Goal: Transaction & Acquisition: Purchase product/service

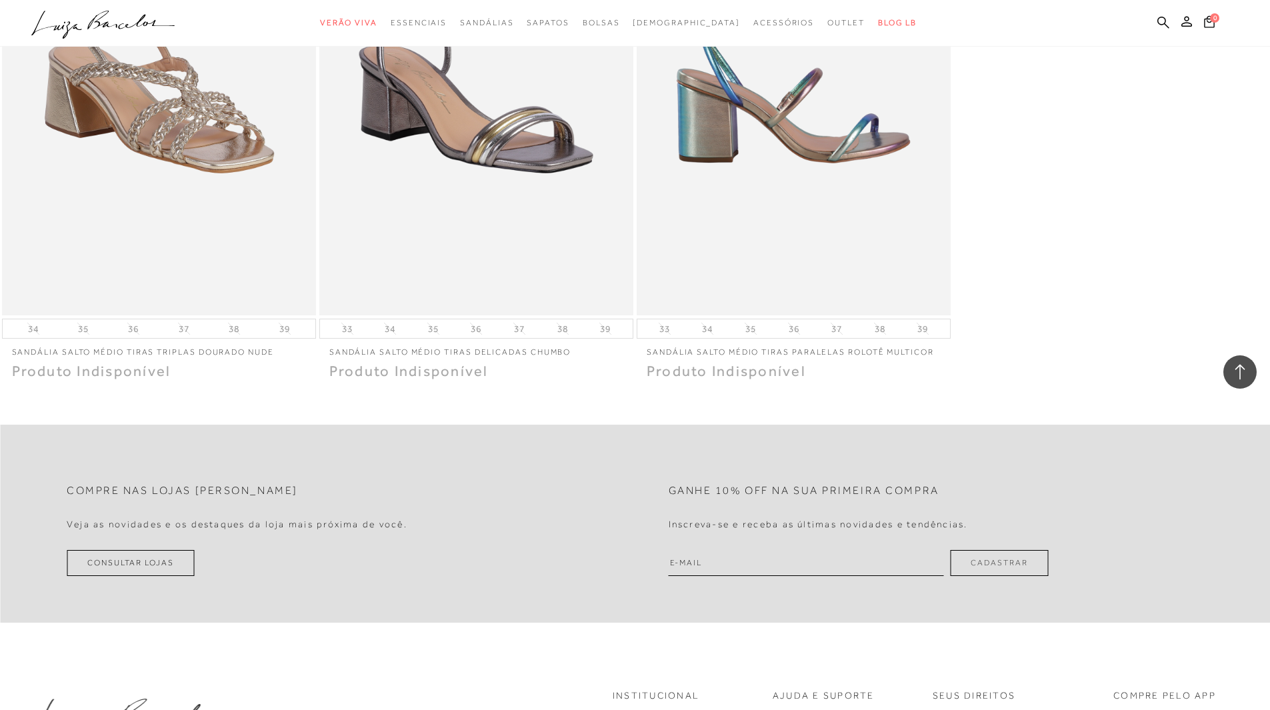
scroll to position [13961, 0]
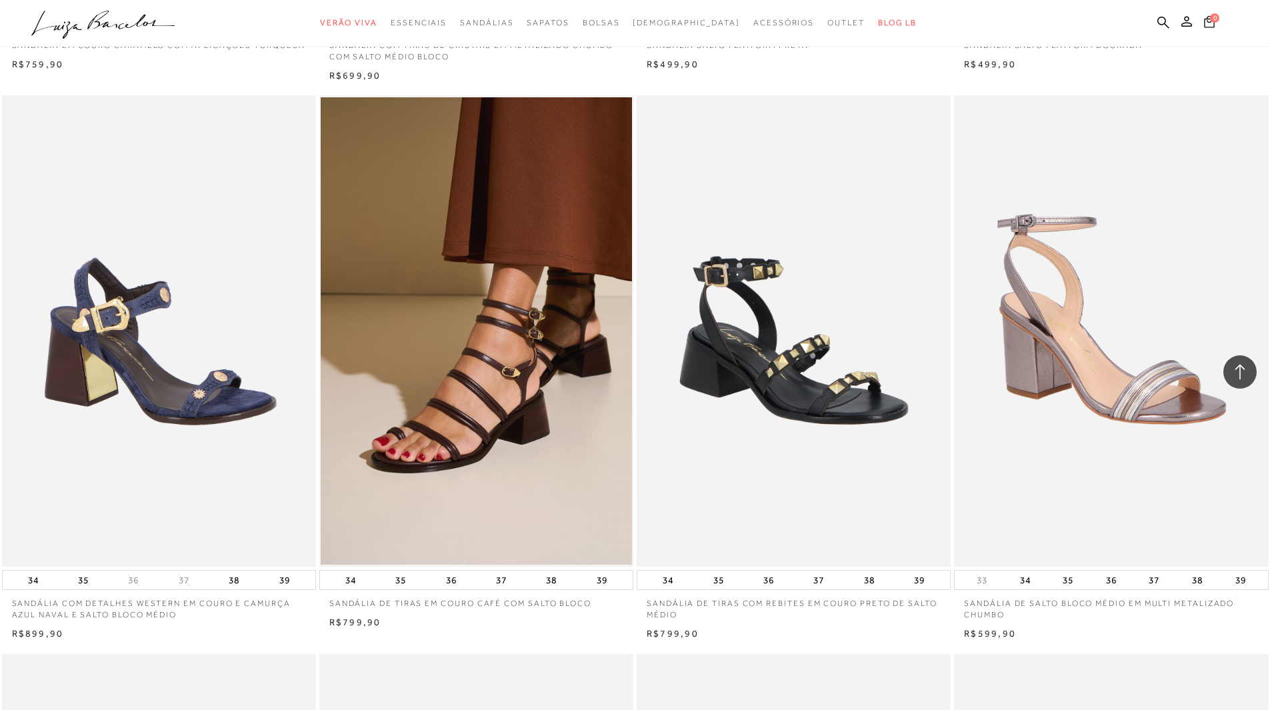
click at [1218, 16] on span "0" at bounding box center [1214, 17] width 9 height 9
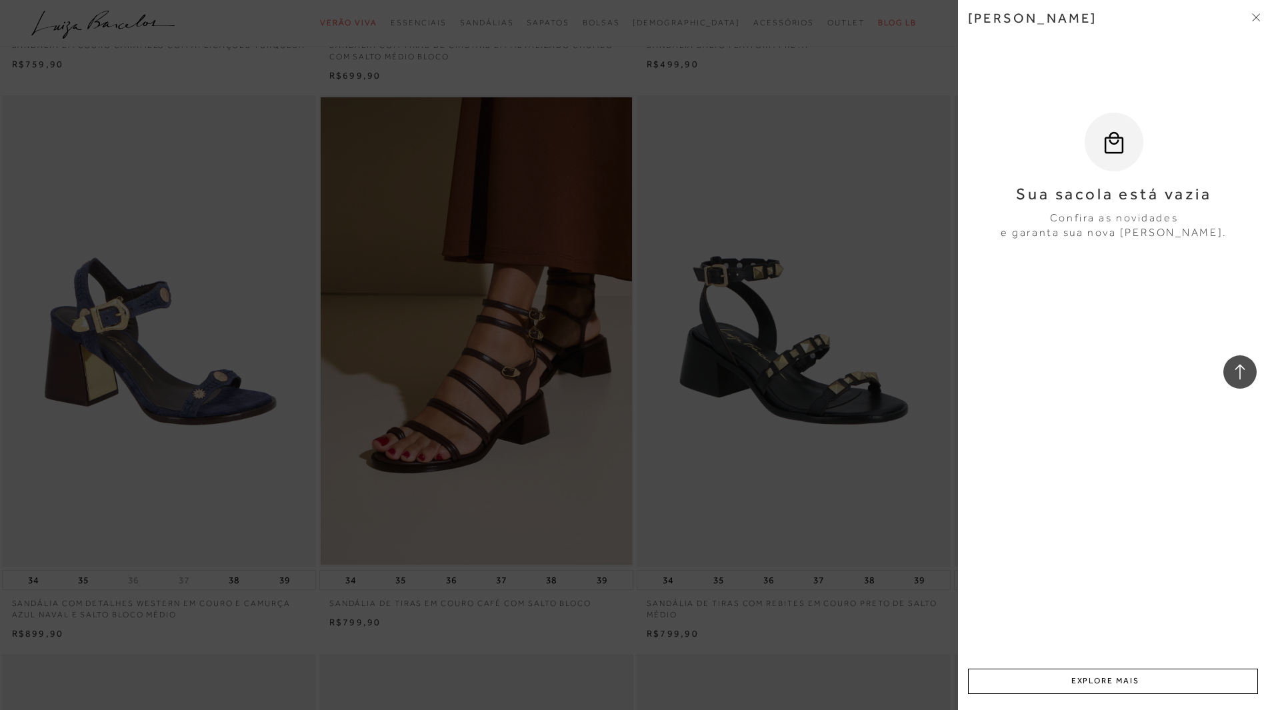
click at [1264, 17] on div "[PERSON_NAME] Sua sacola está vazia Confira as novidades e garanta sua nova [PE…" at bounding box center [1114, 355] width 312 height 710
click at [1258, 29] on div "[PERSON_NAME]" at bounding box center [1114, 28] width 292 height 36
click at [721, 286] on div at bounding box center [635, 355] width 1270 height 710
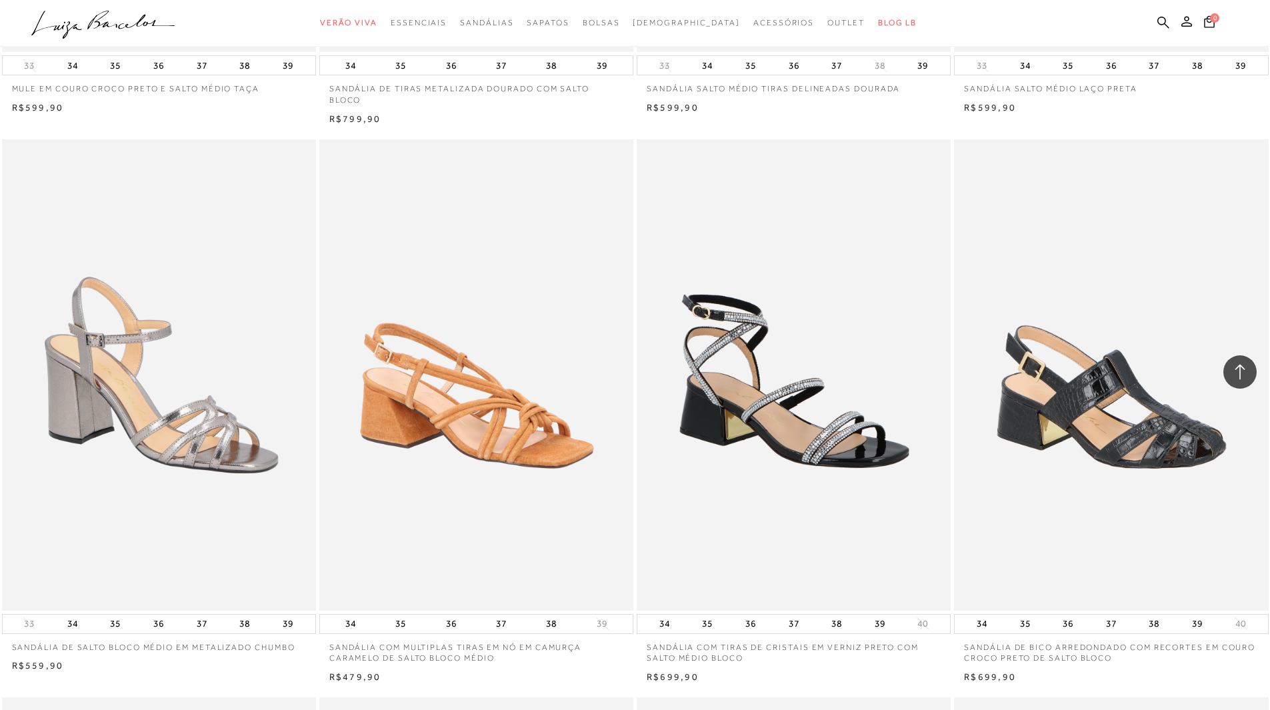
scroll to position [1971, 0]
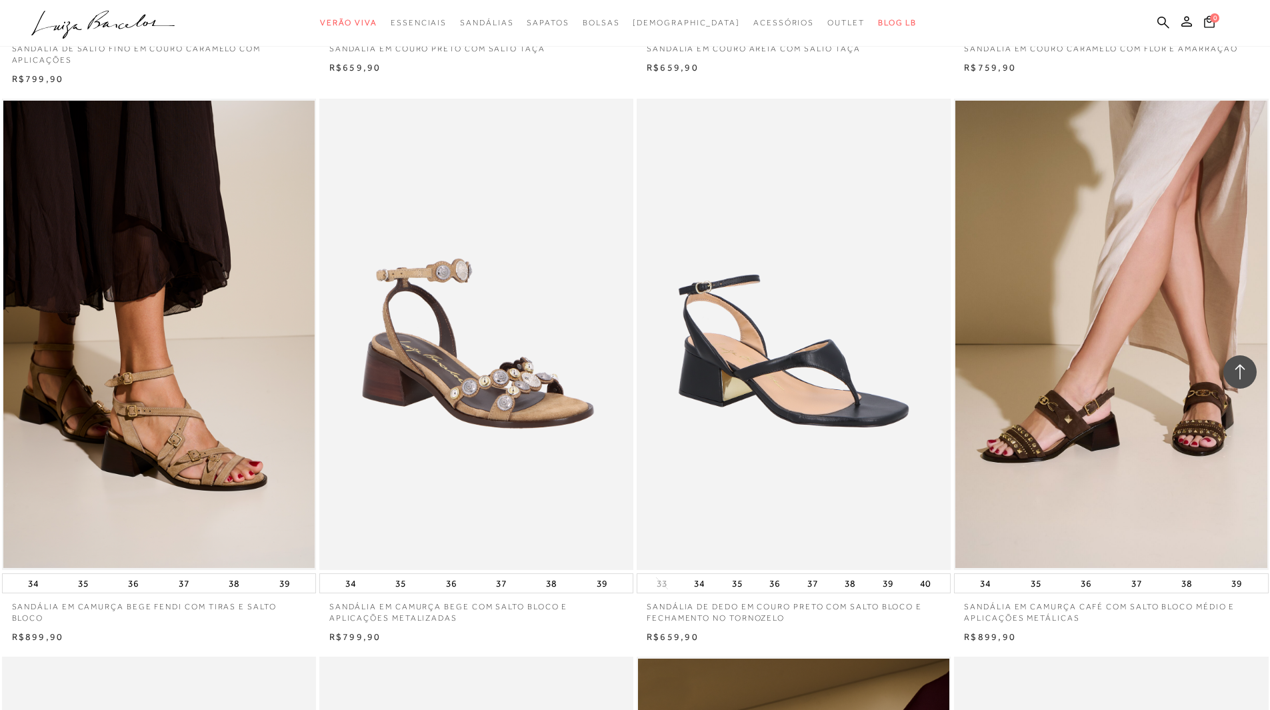
scroll to position [3434, 0]
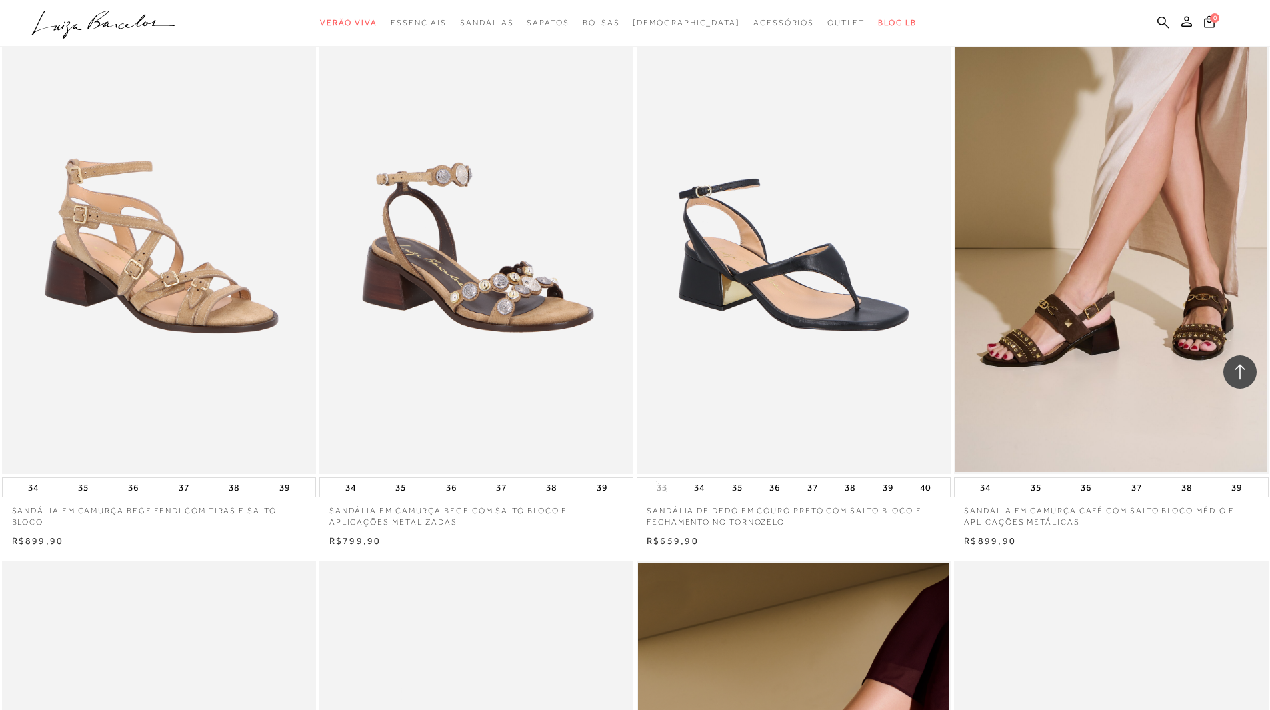
click at [253, 165] on img at bounding box center [159, 238] width 313 height 471
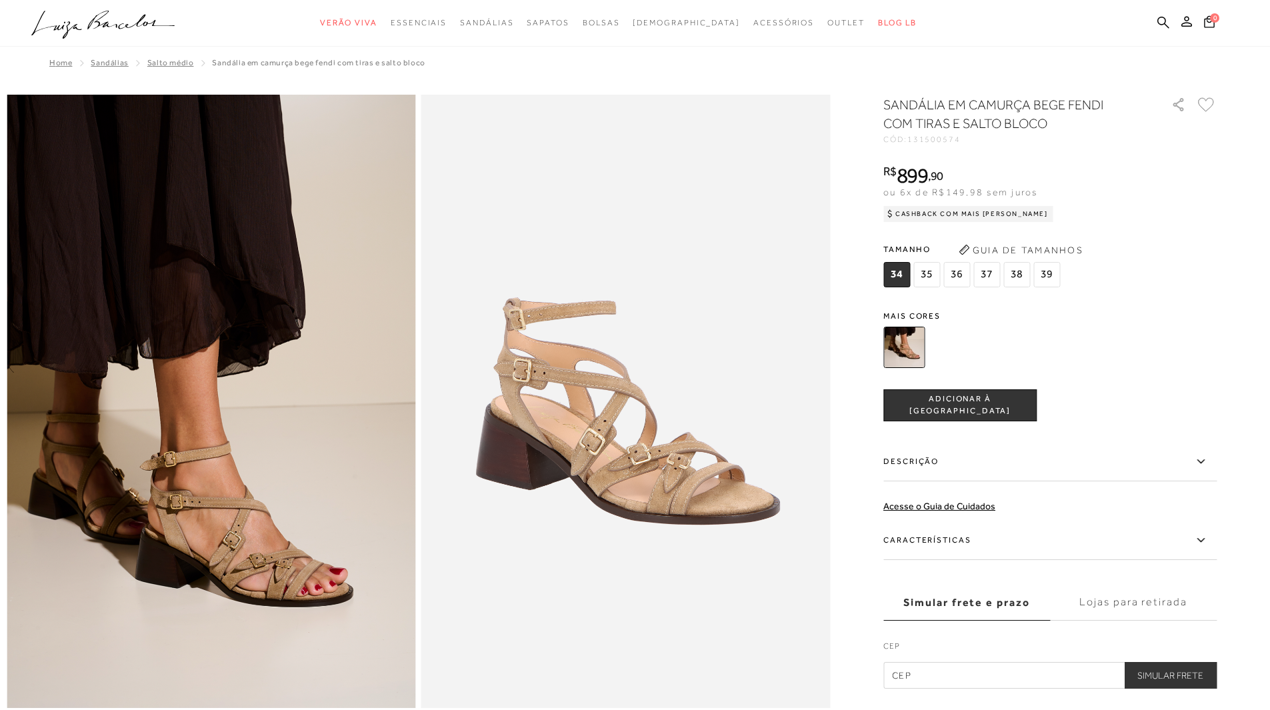
click at [985, 277] on span "37" at bounding box center [987, 274] width 27 height 25
click at [994, 405] on span "ADICIONAR À [GEOGRAPHIC_DATA]" at bounding box center [960, 404] width 152 height 23
click at [231, 463] on img at bounding box center [211, 402] width 409 height 614
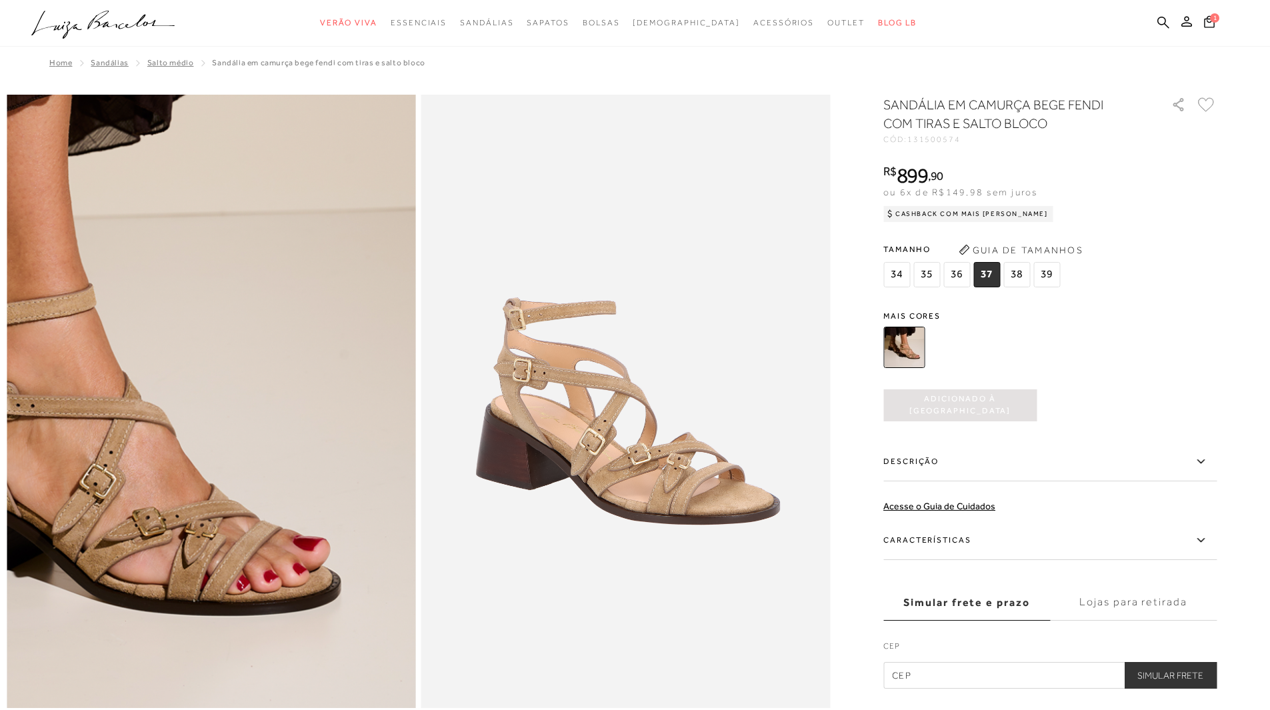
click at [366, 605] on img at bounding box center [56, 205] width 818 height 1228
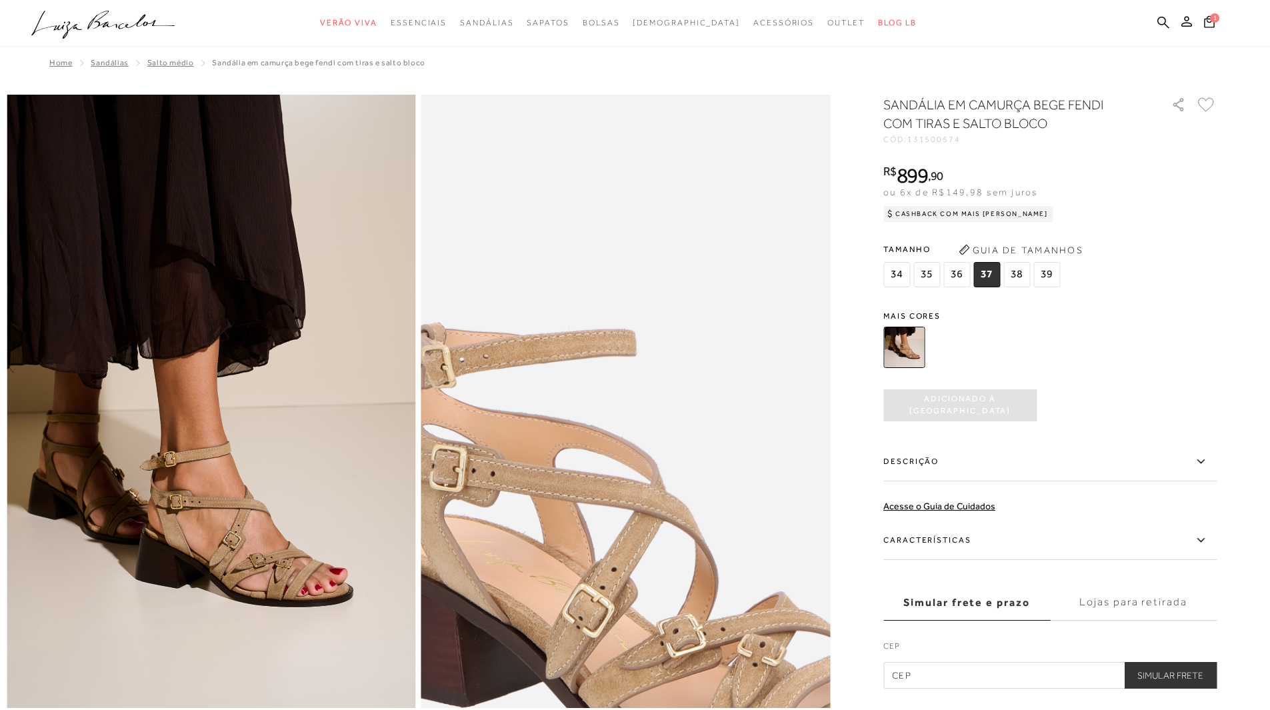
click at [598, 275] on img at bounding box center [655, 531] width 818 height 1228
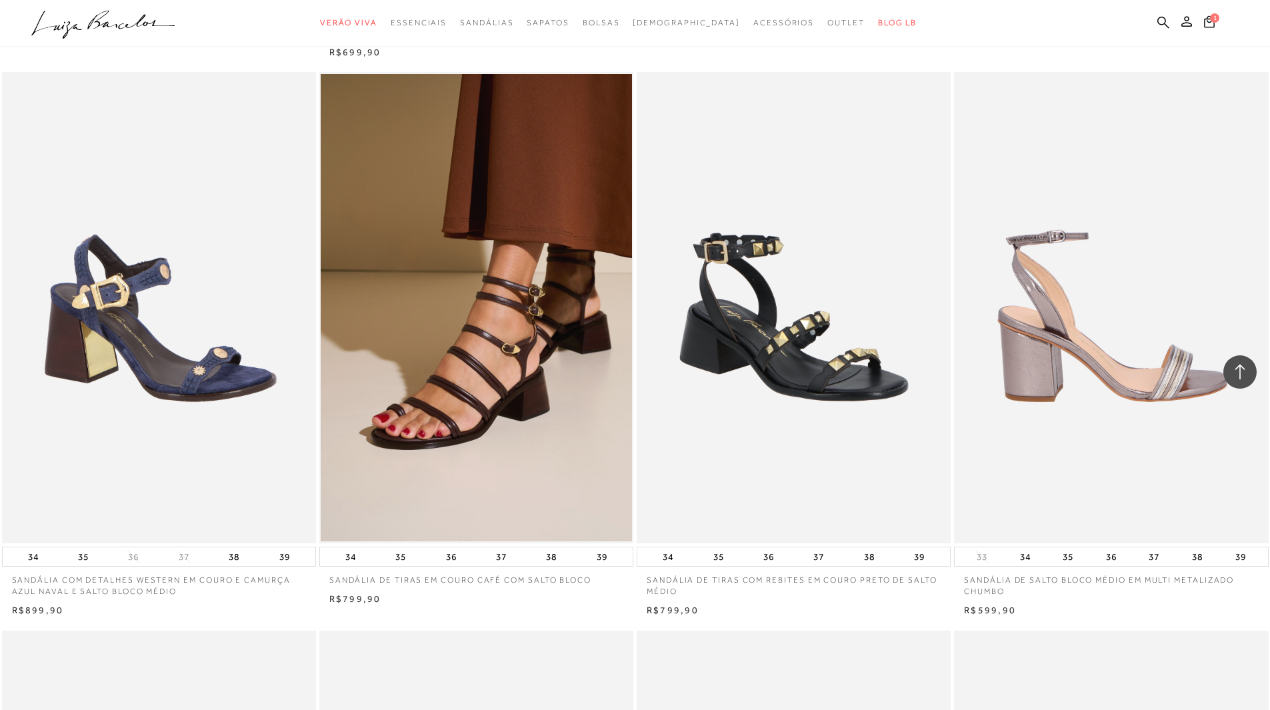
scroll to position [14009, 0]
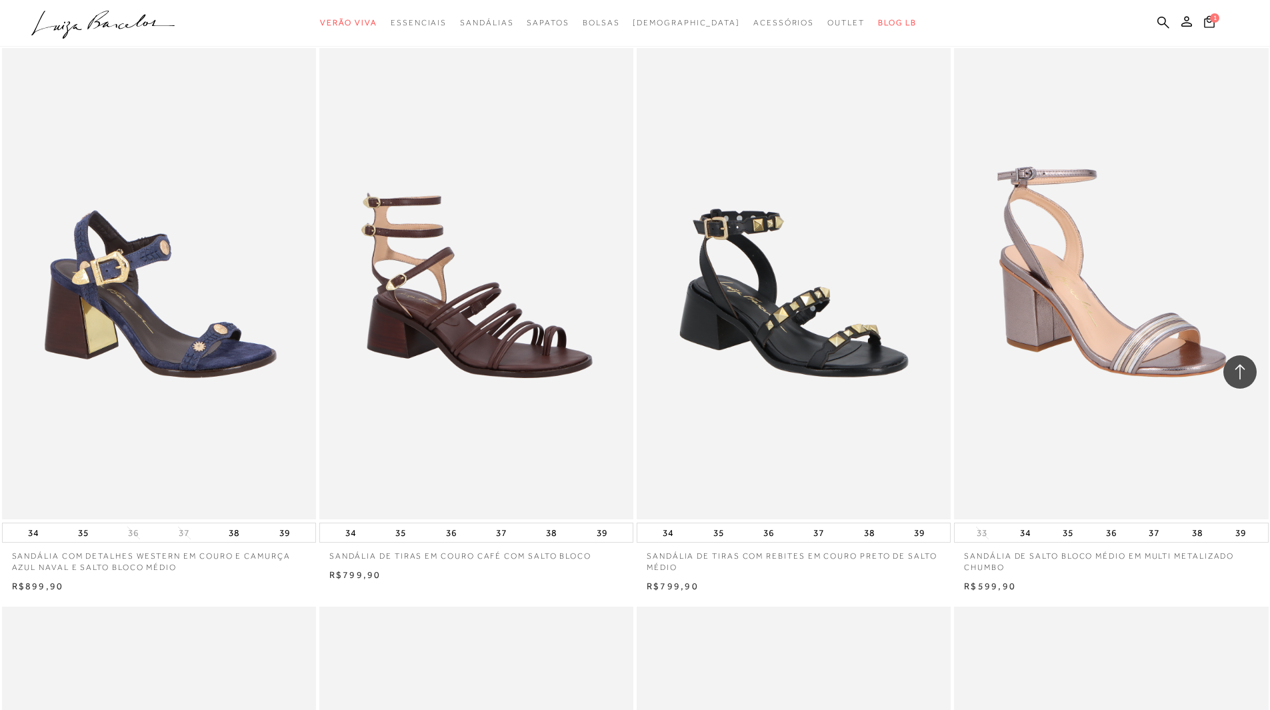
click at [544, 313] on img at bounding box center [477, 283] width 313 height 471
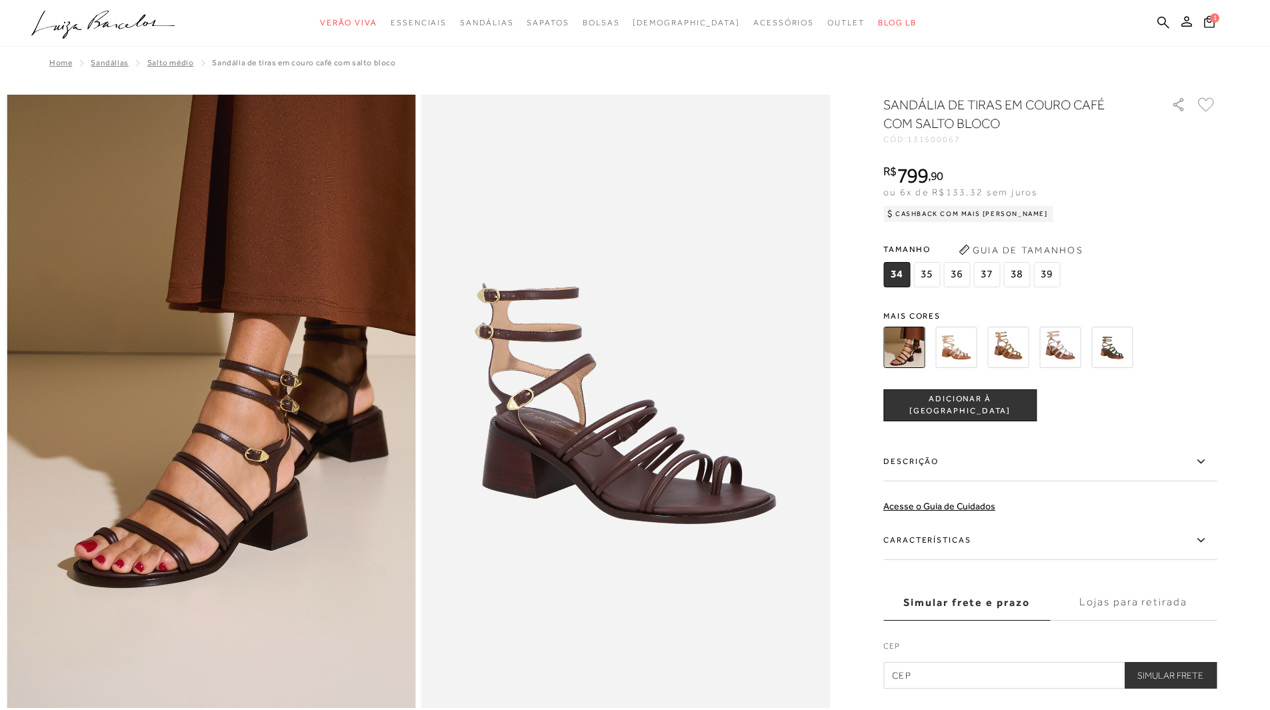
click at [1128, 354] on img at bounding box center [1112, 347] width 41 height 41
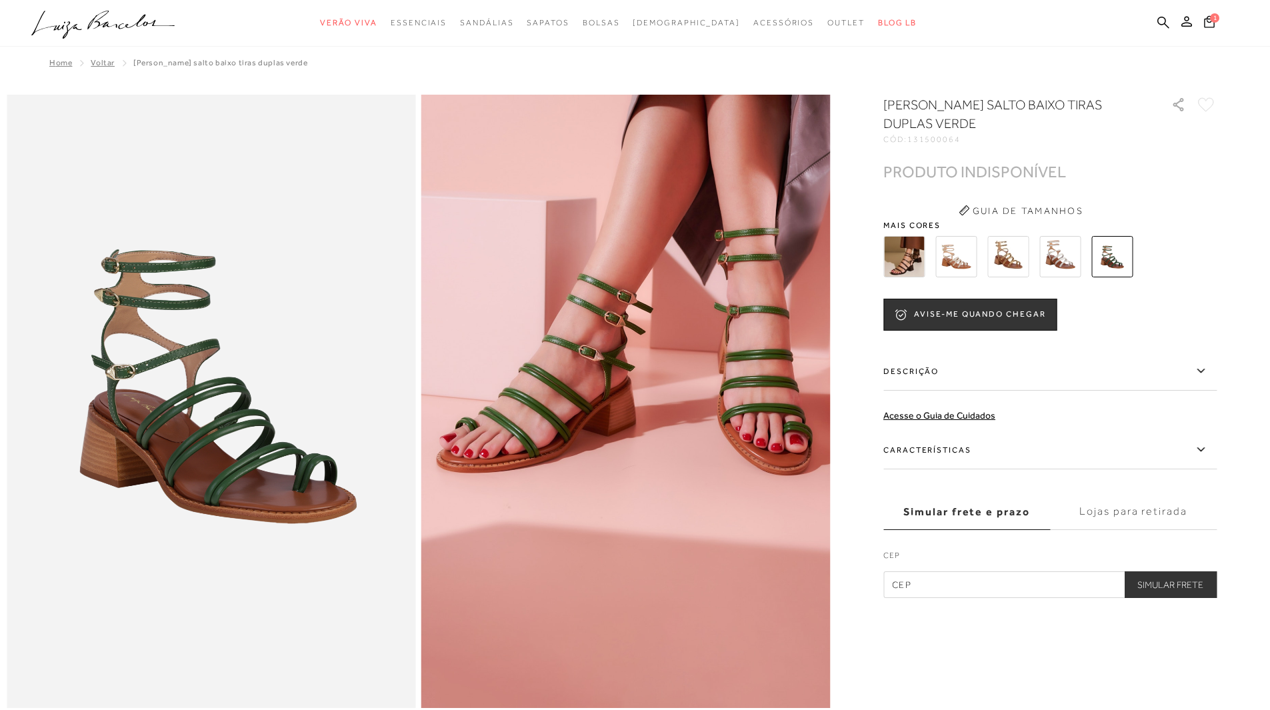
click at [914, 259] on img at bounding box center [904, 256] width 41 height 41
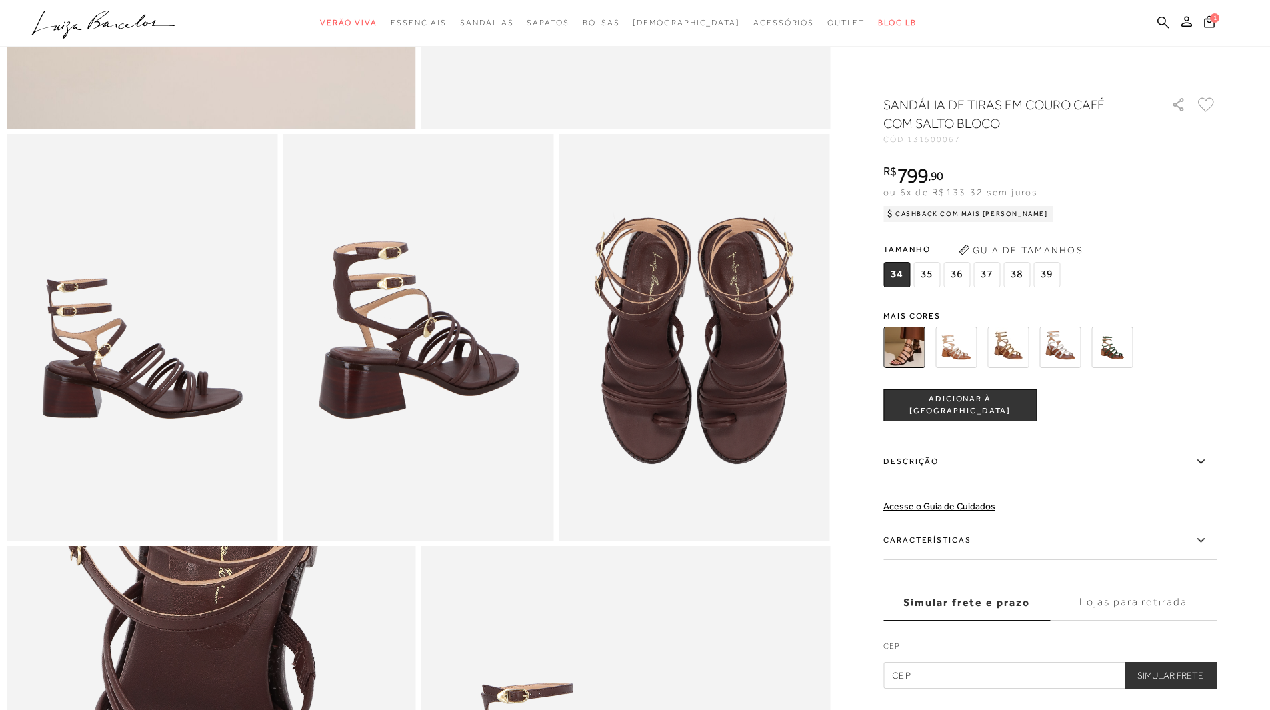
scroll to position [547, 0]
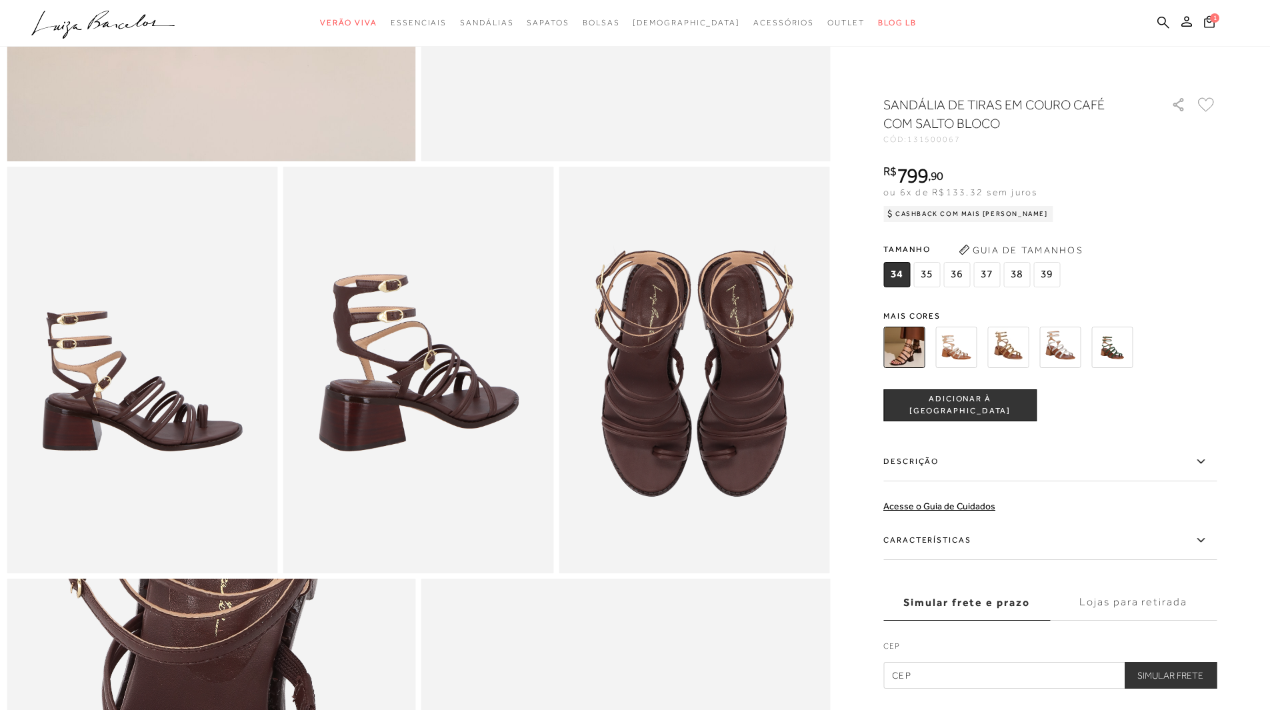
click at [985, 268] on span "37" at bounding box center [987, 274] width 27 height 25
click at [1011, 411] on span "ADICIONAR À [GEOGRAPHIC_DATA]" at bounding box center [960, 404] width 152 height 23
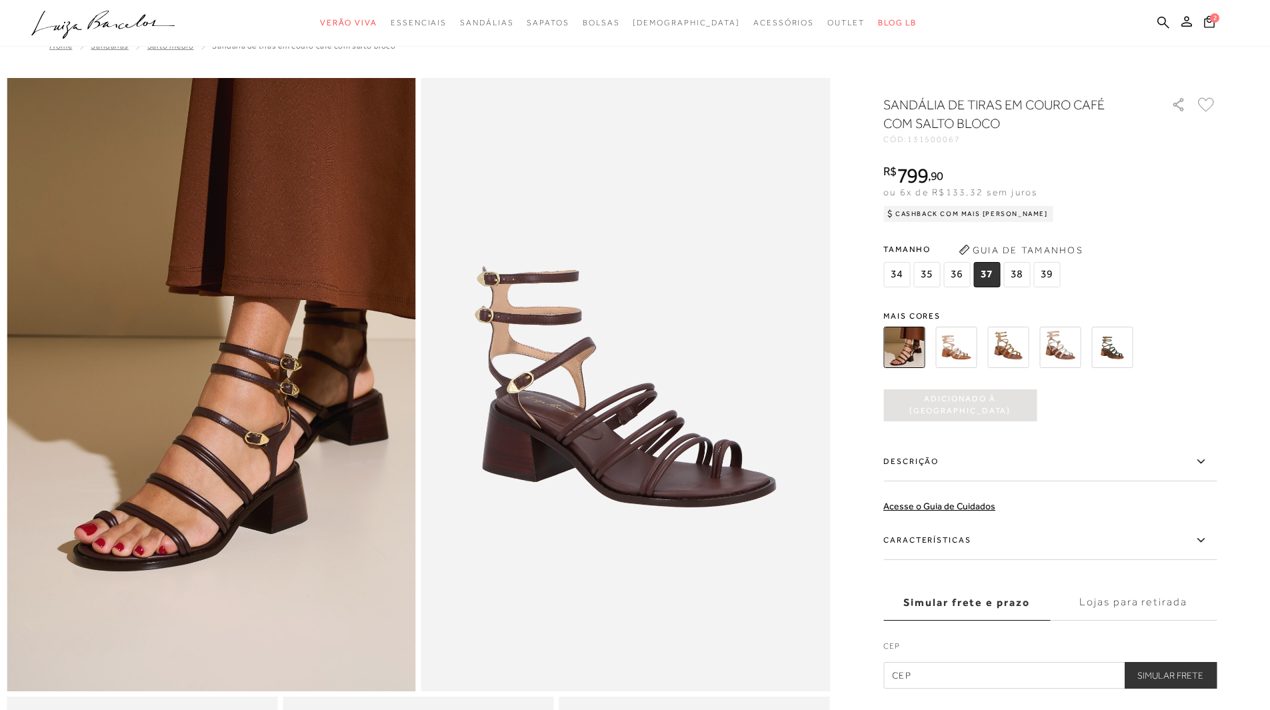
scroll to position [0, 0]
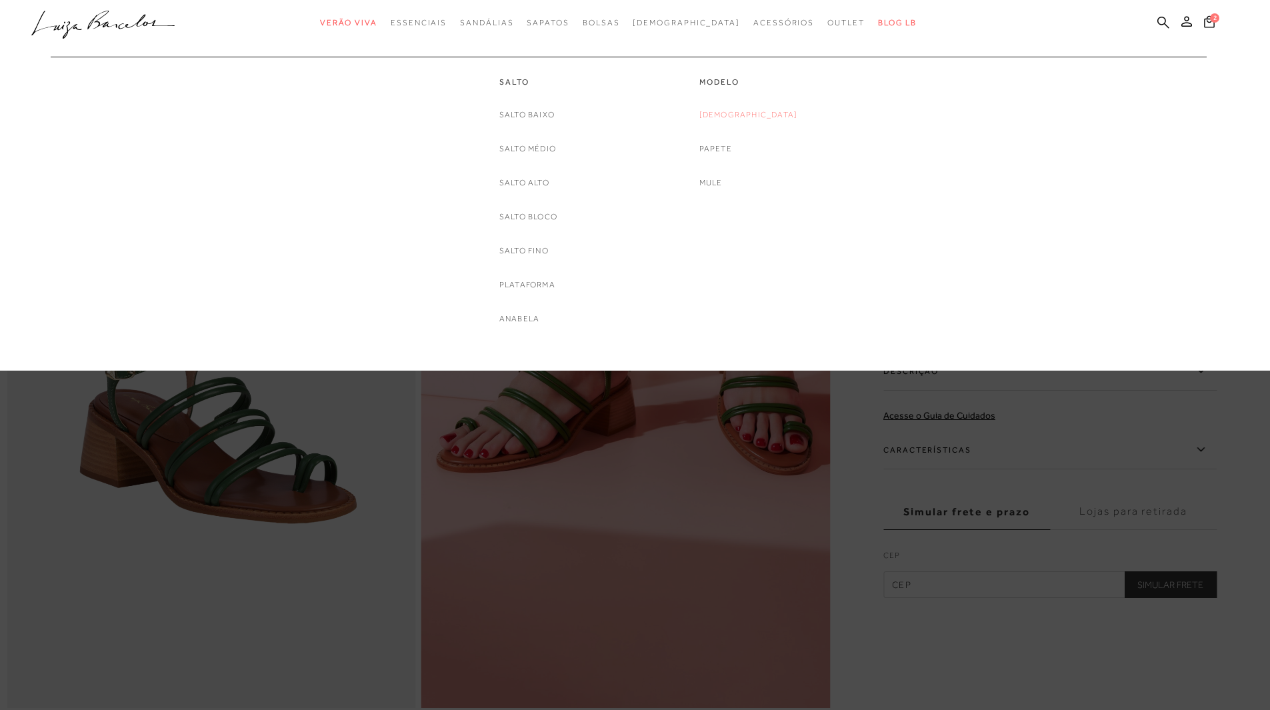
click at [757, 112] on link "[DEMOGRAPHIC_DATA]" at bounding box center [749, 115] width 99 height 14
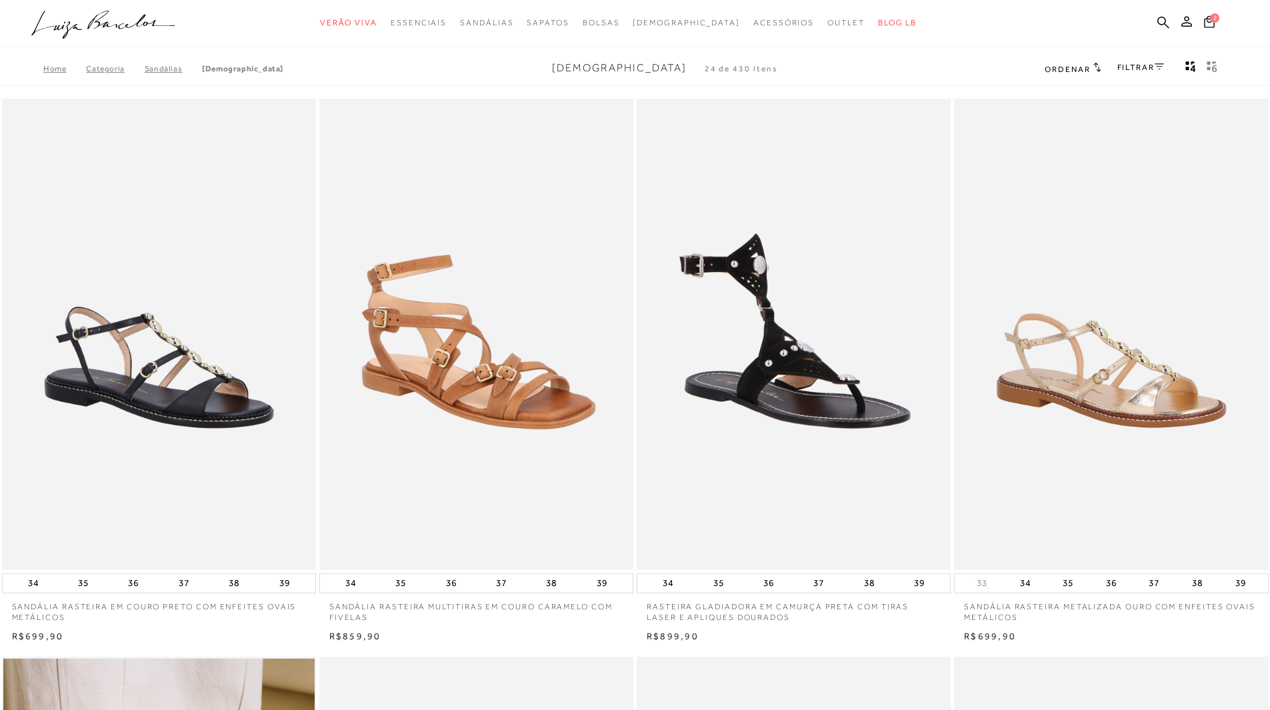
click at [554, 327] on img at bounding box center [477, 334] width 313 height 471
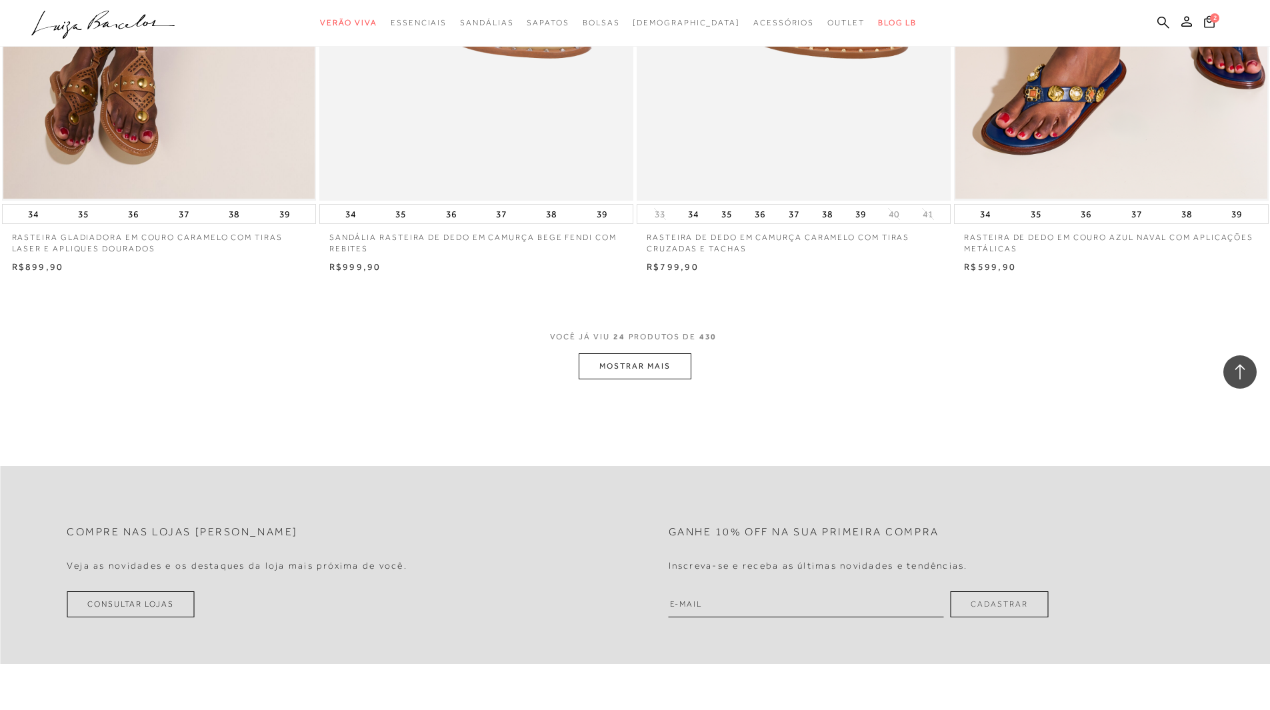
scroll to position [3220, 0]
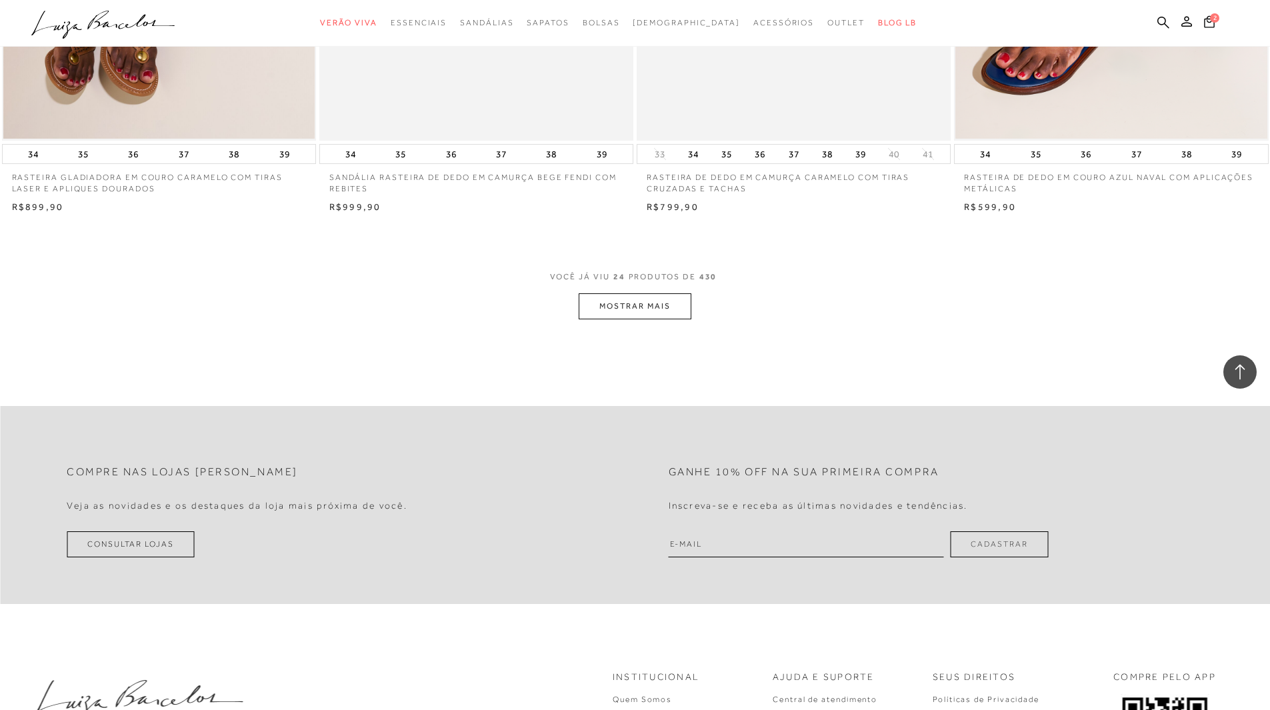
click at [628, 302] on button "MOSTRAR MAIS" at bounding box center [635, 306] width 112 height 26
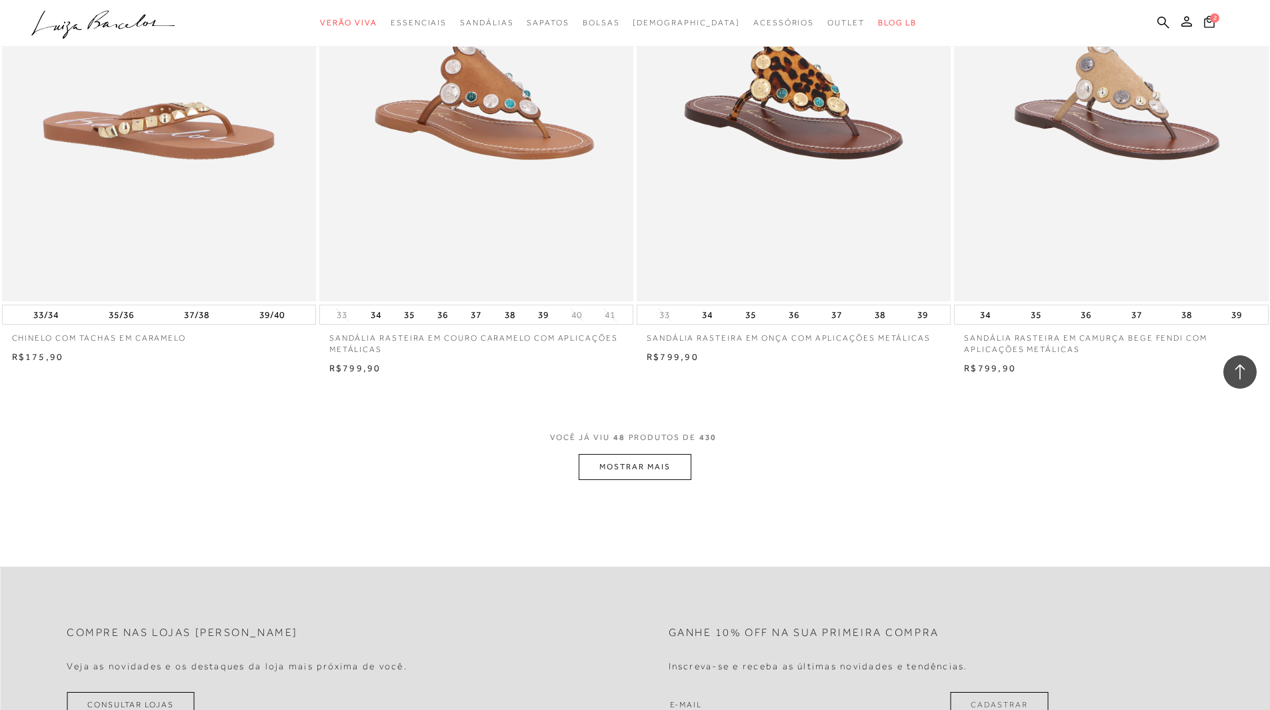
scroll to position [6467, 0]
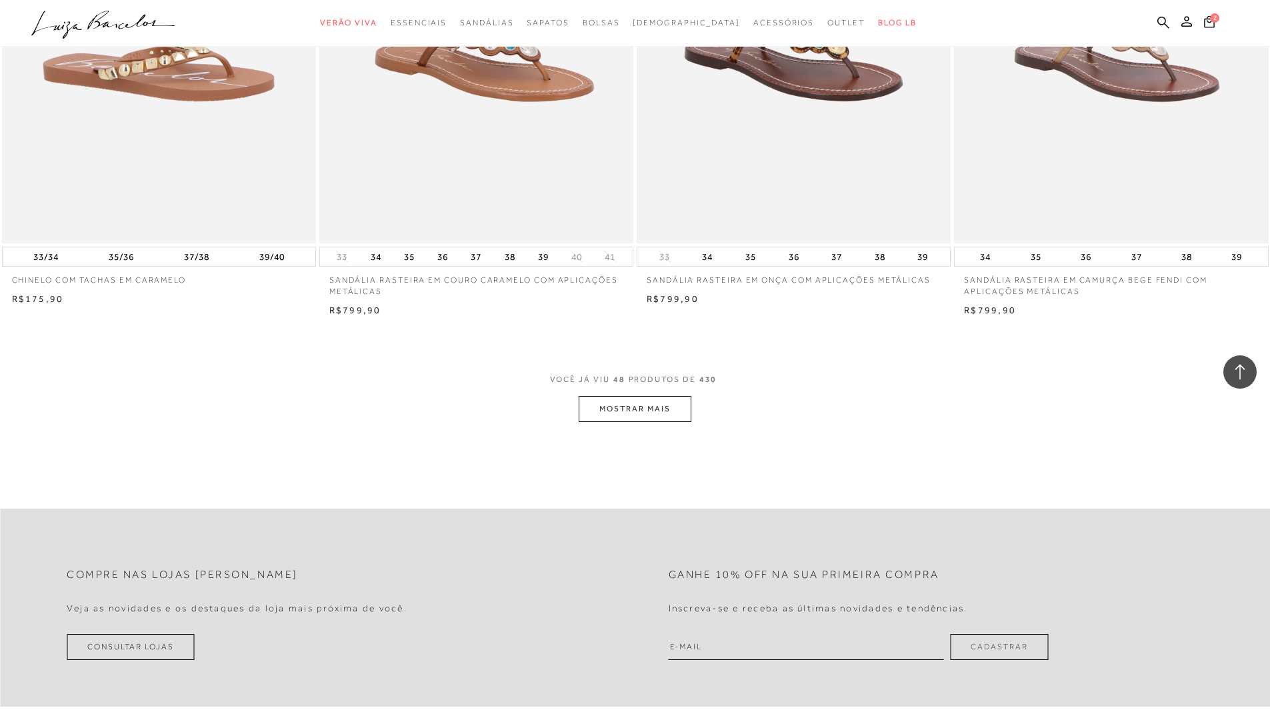
click at [617, 416] on button "MOSTRAR MAIS" at bounding box center [635, 409] width 112 height 26
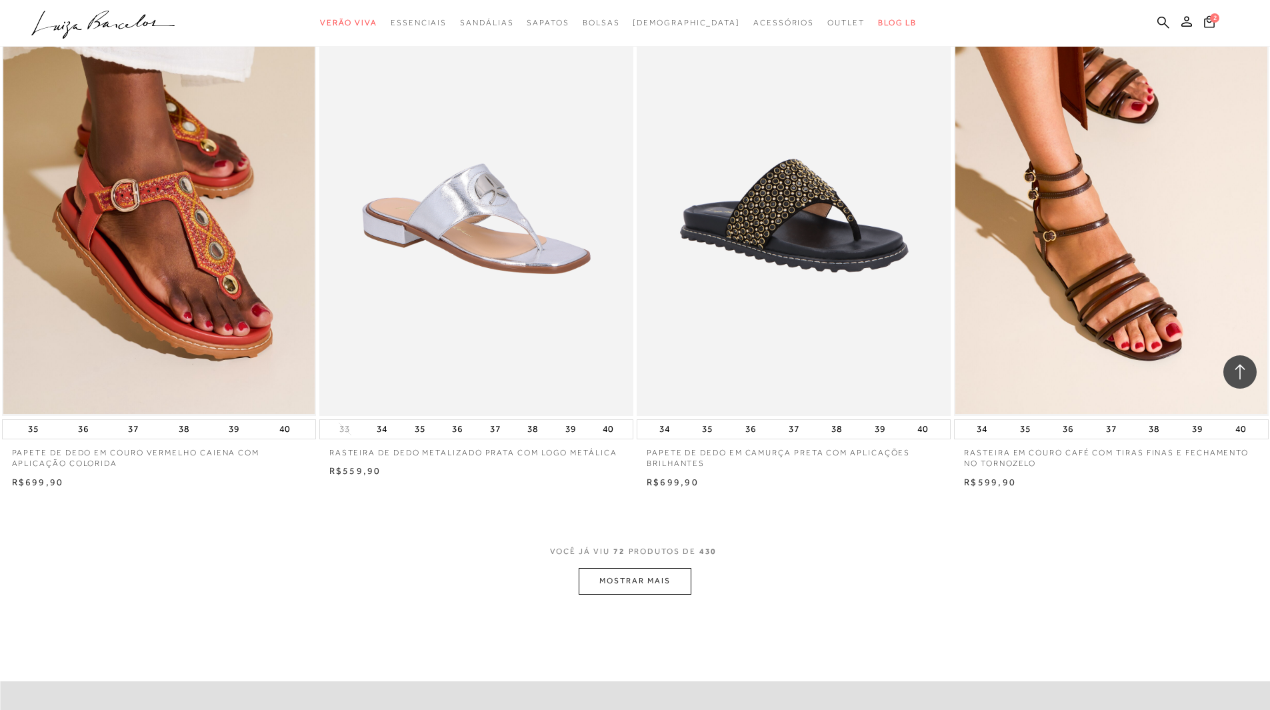
scroll to position [9728, 0]
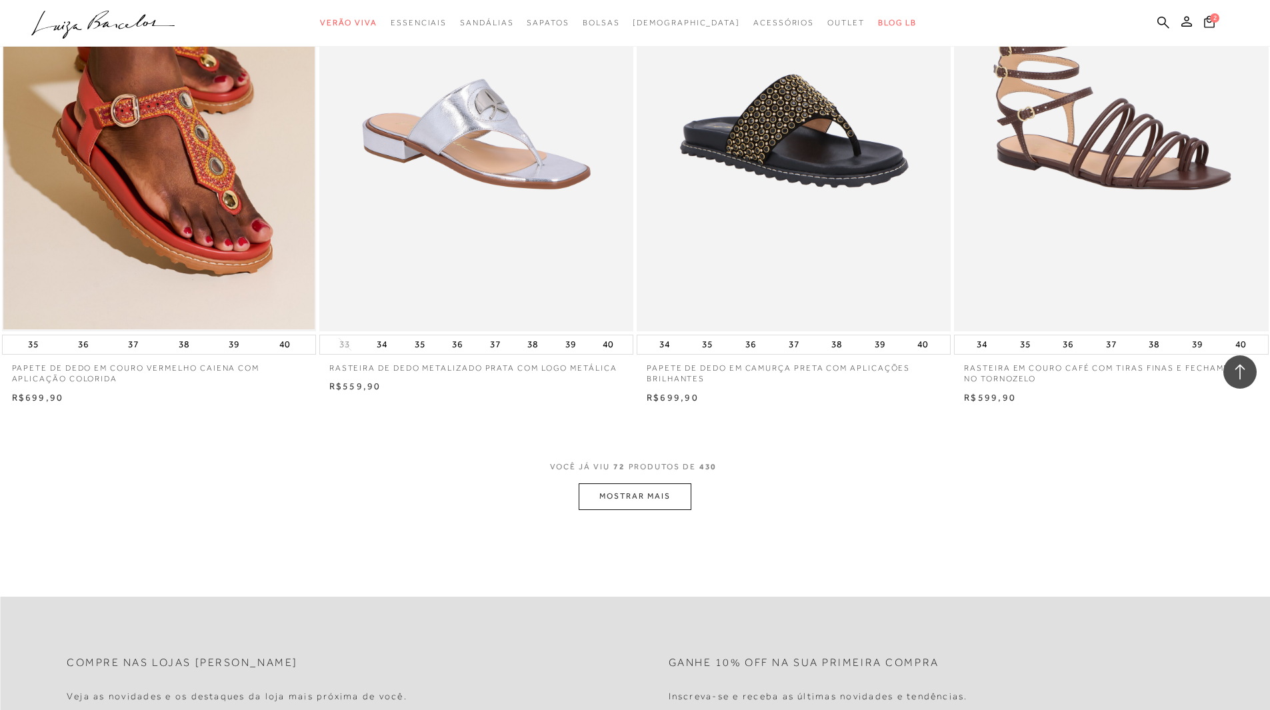
click at [1178, 285] on img at bounding box center [1112, 95] width 313 height 471
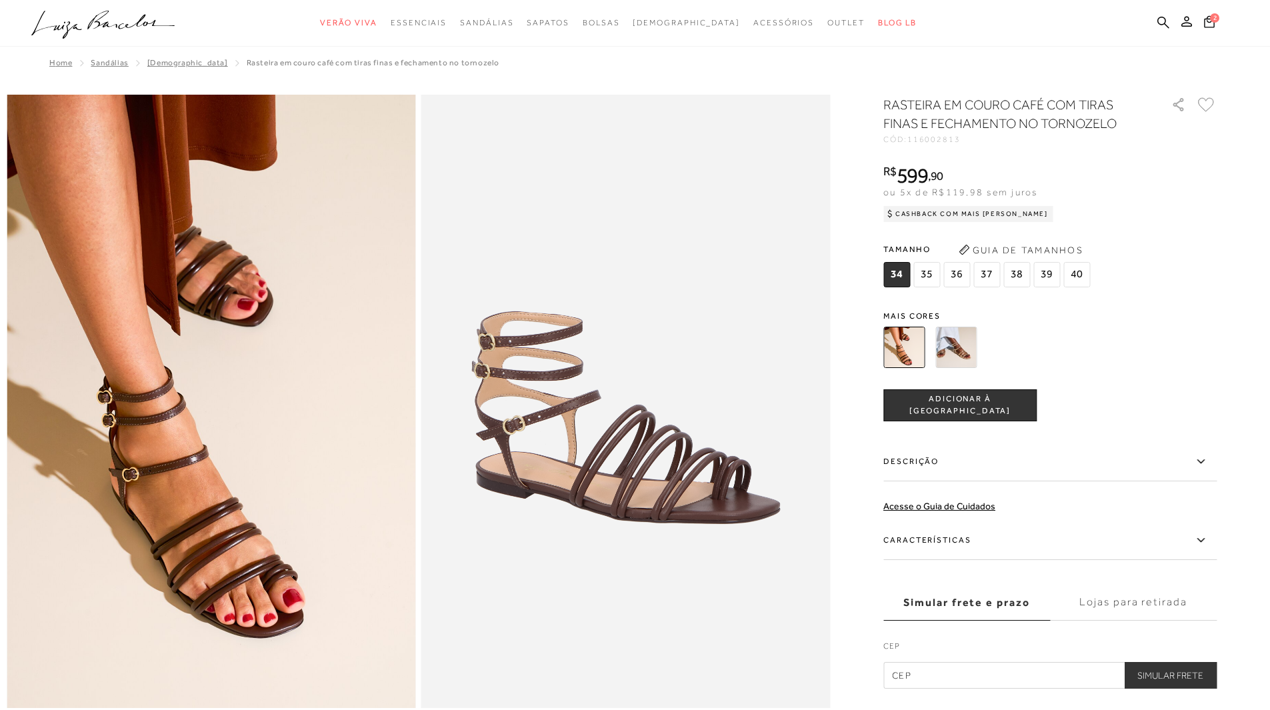
click at [1013, 279] on span "38" at bounding box center [1017, 274] width 27 height 25
click at [998, 404] on span "ADICIONAR À [GEOGRAPHIC_DATA]" at bounding box center [960, 404] width 152 height 23
click at [973, 351] on img at bounding box center [956, 347] width 41 height 41
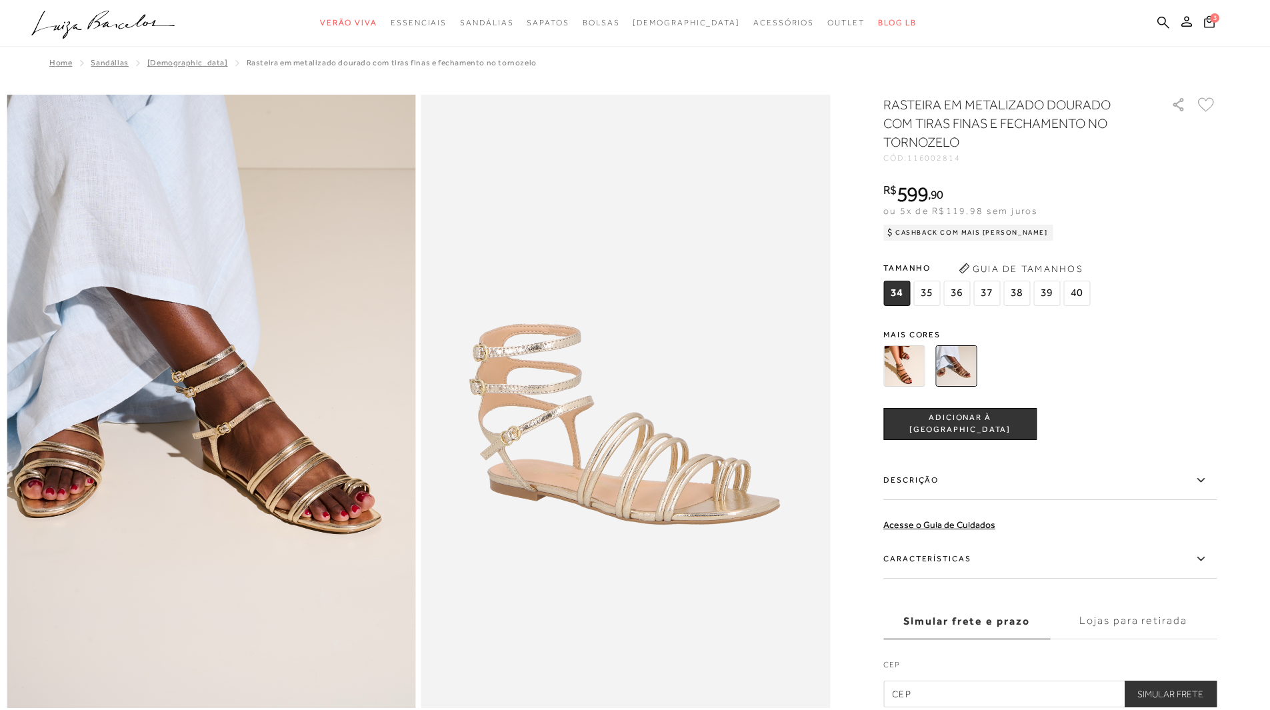
click at [908, 369] on img at bounding box center [904, 365] width 41 height 41
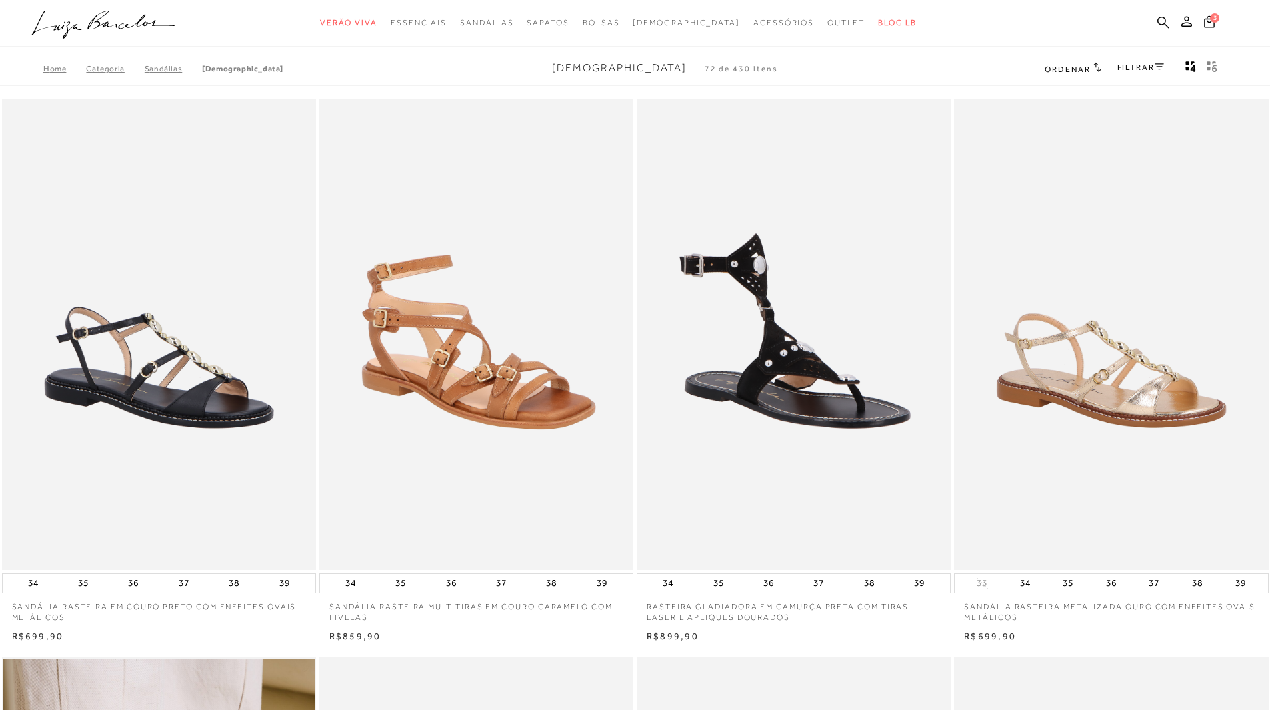
click at [497, 377] on img at bounding box center [477, 334] width 313 height 471
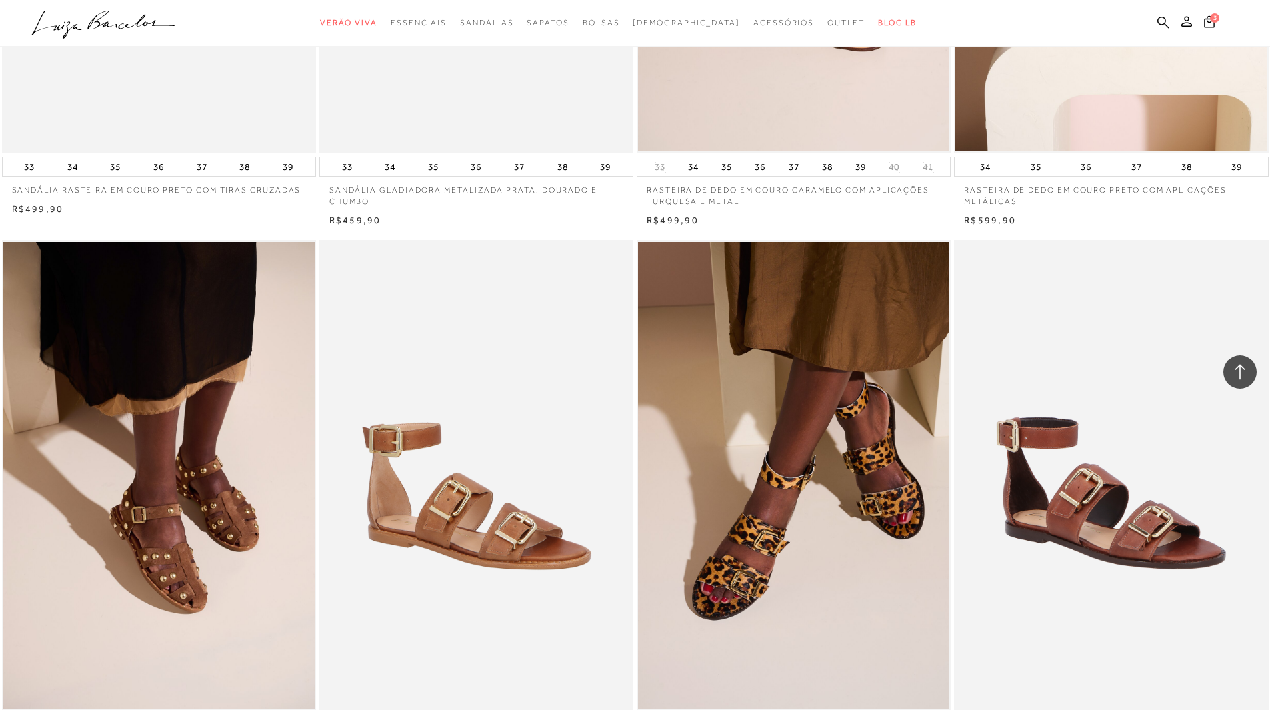
scroll to position [4051, 0]
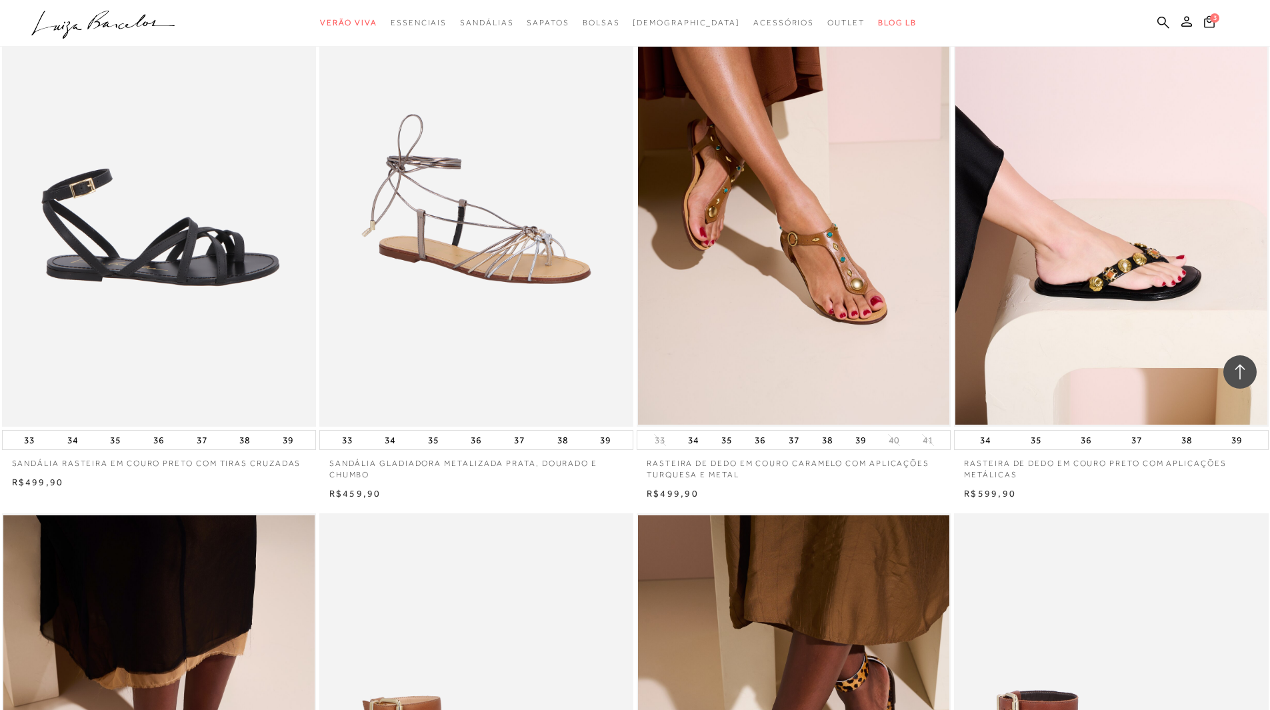
click at [222, 249] on img at bounding box center [159, 190] width 313 height 471
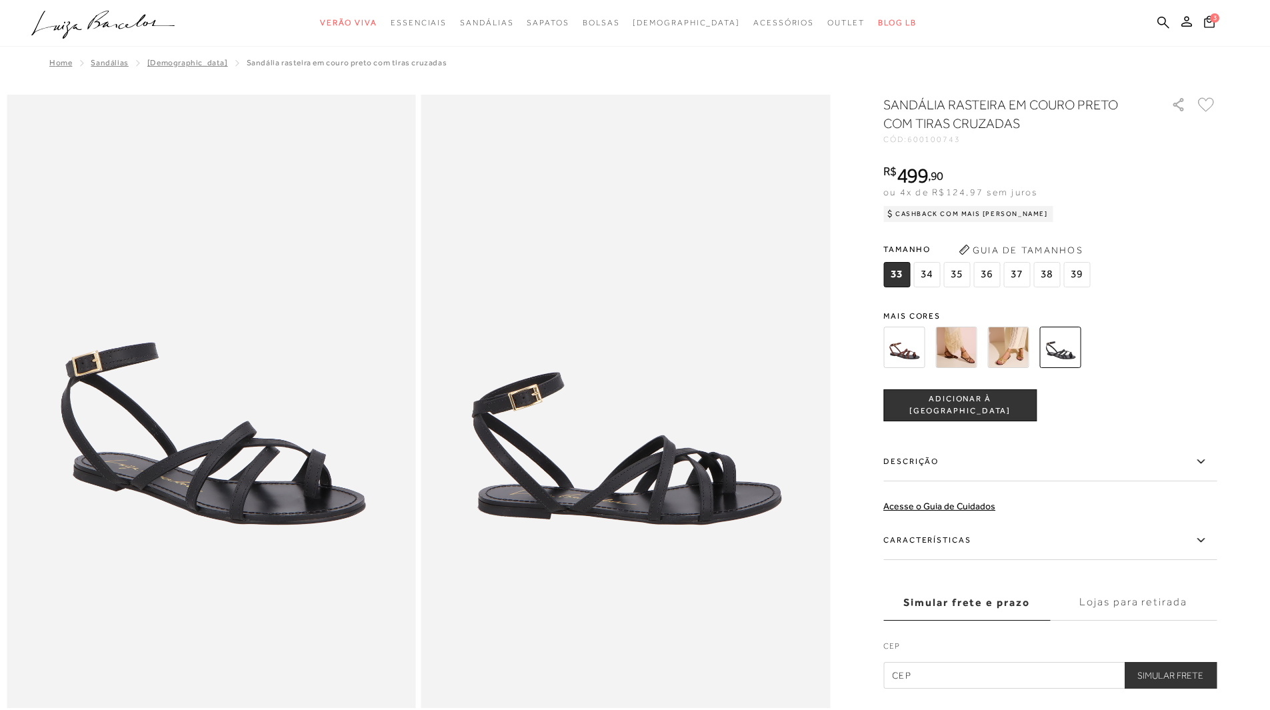
click at [972, 350] on img at bounding box center [956, 347] width 41 height 41
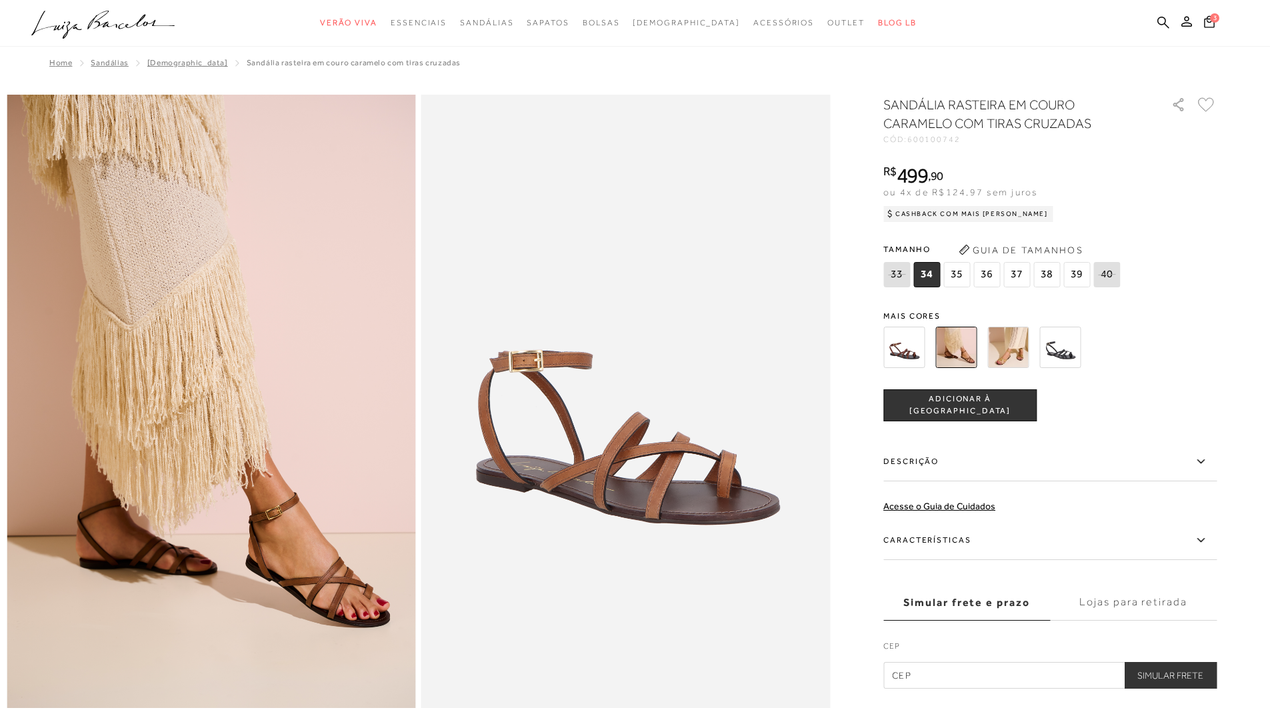
click at [924, 336] on img at bounding box center [904, 347] width 41 height 41
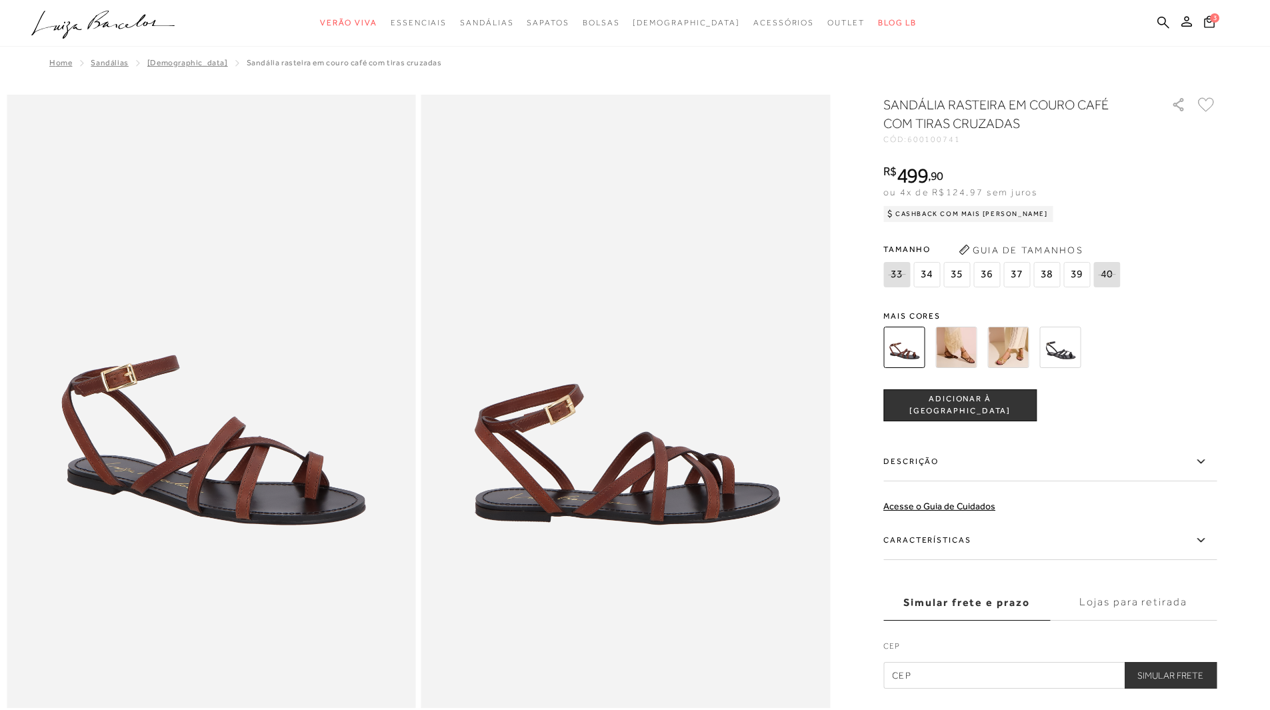
click at [1072, 349] on img at bounding box center [1060, 347] width 41 height 41
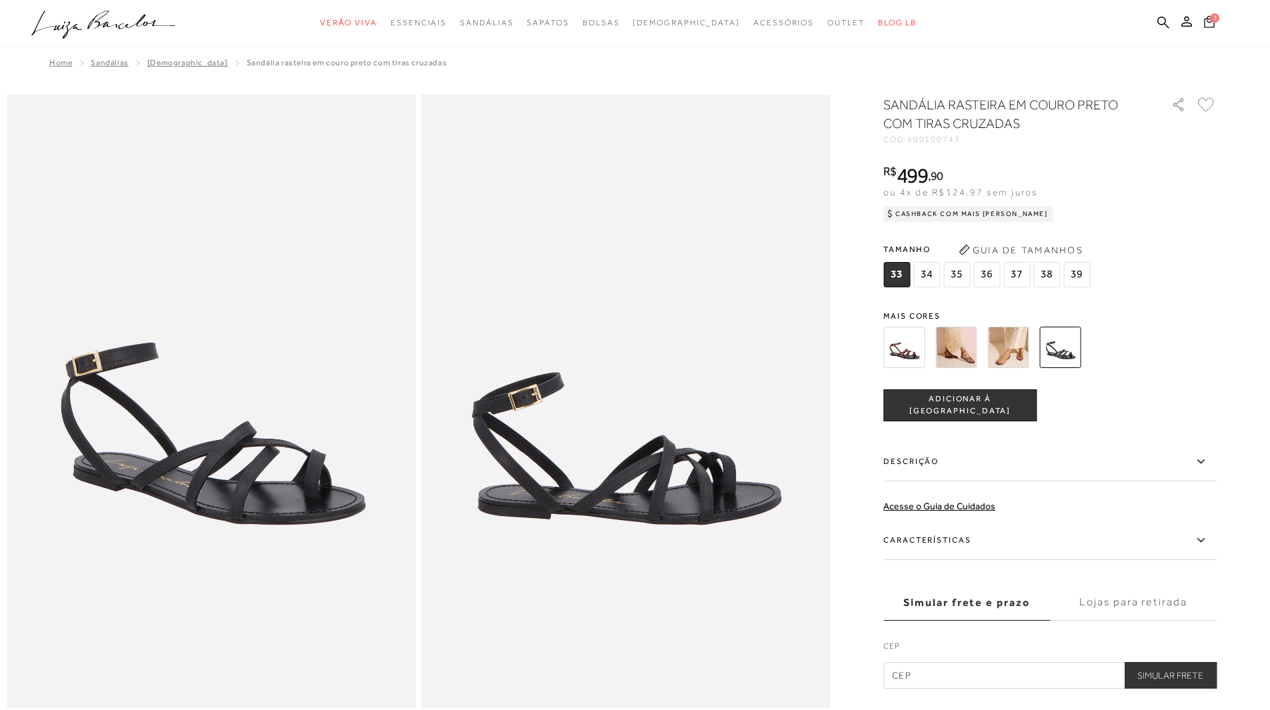
click at [1209, 20] on icon at bounding box center [1209, 21] width 11 height 13
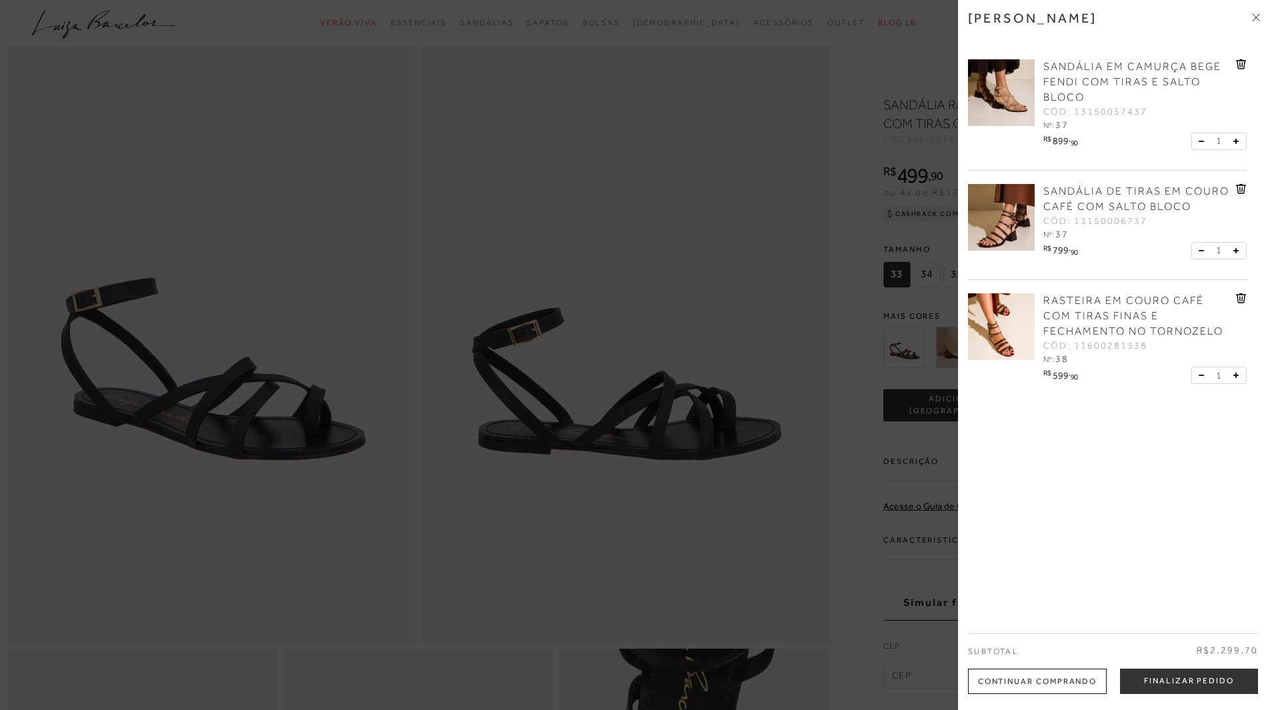
scroll to position [79, 0]
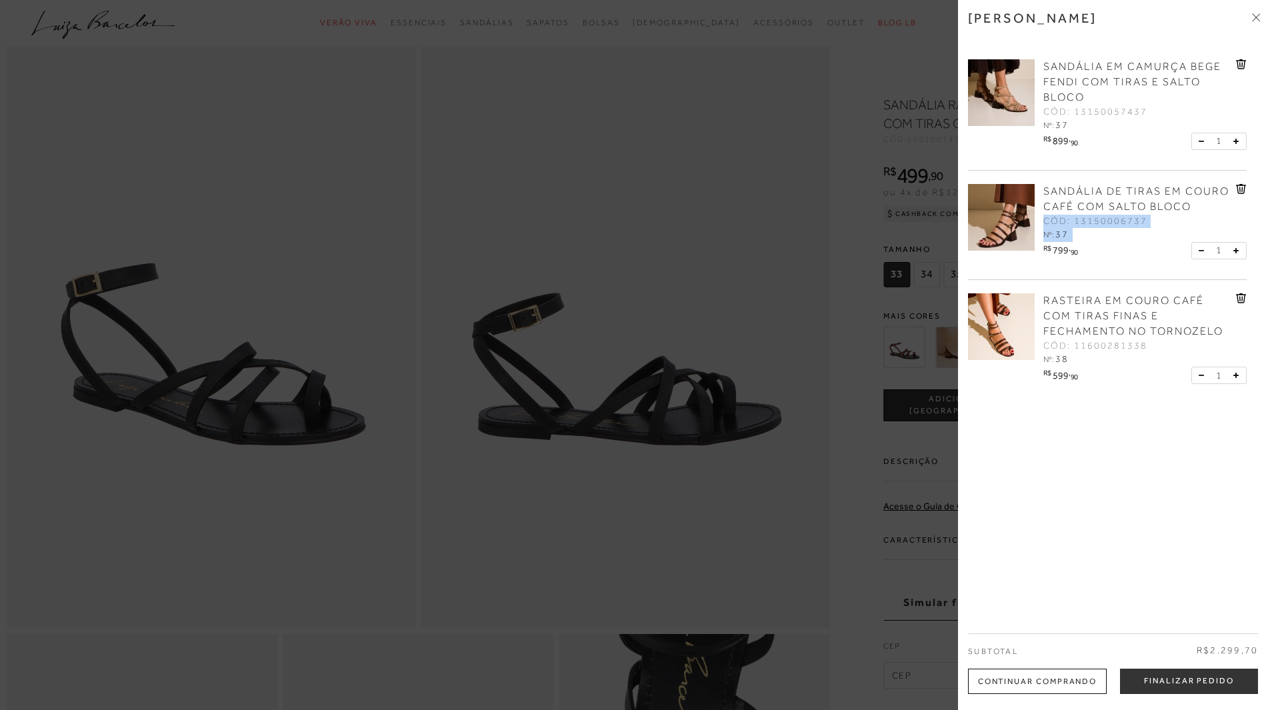
drag, startPoint x: 1256, startPoint y: 199, endPoint x: 1256, endPoint y: 239, distance: 40.0
click at [1256, 239] on div "SANDÁLIA EM CAMURÇA BEGE FENDI COM TIRAS E SALTO BLOCO CÓD: 13150057437 Nº: 37" at bounding box center [1114, 225] width 292 height 358
click at [778, 123] on div at bounding box center [635, 355] width 1270 height 710
